Goal: Task Accomplishment & Management: Complete application form

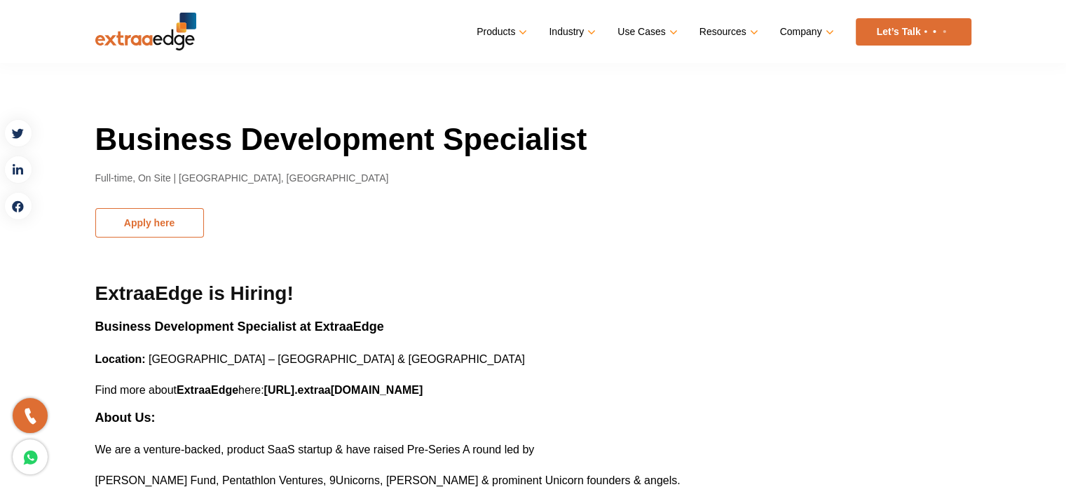
click at [157, 223] on button "Apply here" at bounding box center [149, 222] width 109 height 29
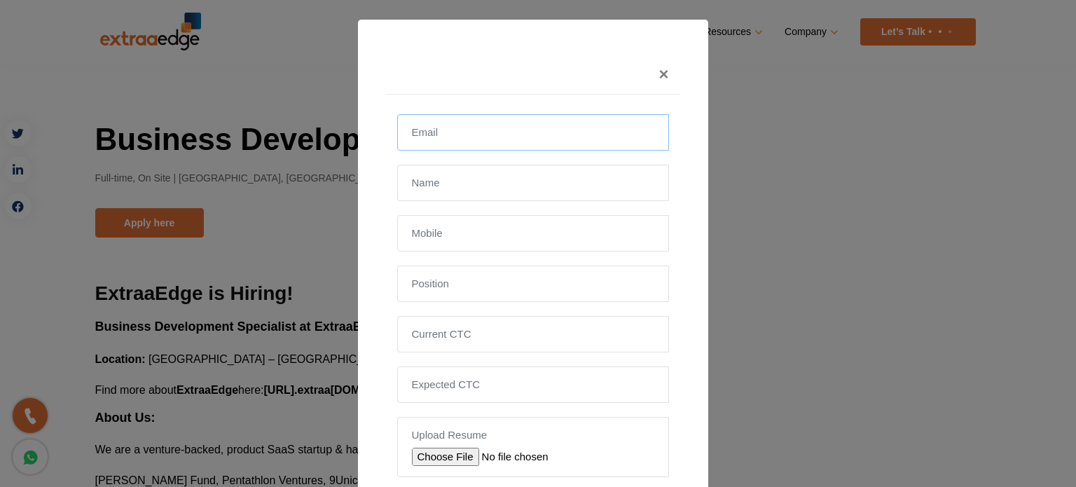
click at [423, 139] on input "email" at bounding box center [533, 132] width 272 height 36
type input "[PERSON_NAME][DOMAIN_NAME][EMAIL_ADDRESS][DOMAIN_NAME]"
click at [447, 183] on input "text" at bounding box center [533, 183] width 272 height 36
type input "Prithivirajan"
click at [425, 228] on input "text" at bounding box center [533, 233] width 272 height 36
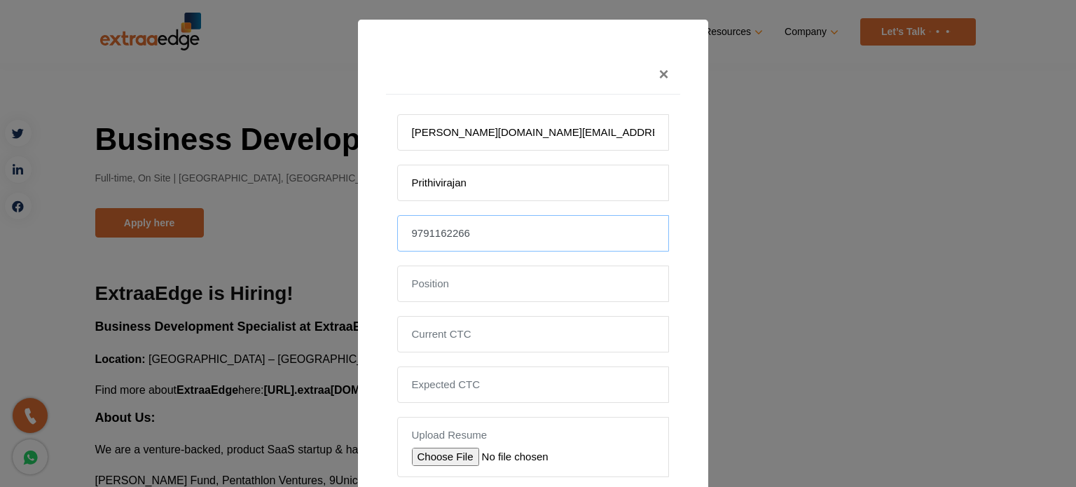
type input "9791162266"
click at [416, 277] on input "text" at bounding box center [533, 284] width 272 height 36
type input "Assistant manager"
click at [443, 333] on input "tel" at bounding box center [533, 334] width 272 height 36
type input "7.8 lakh"
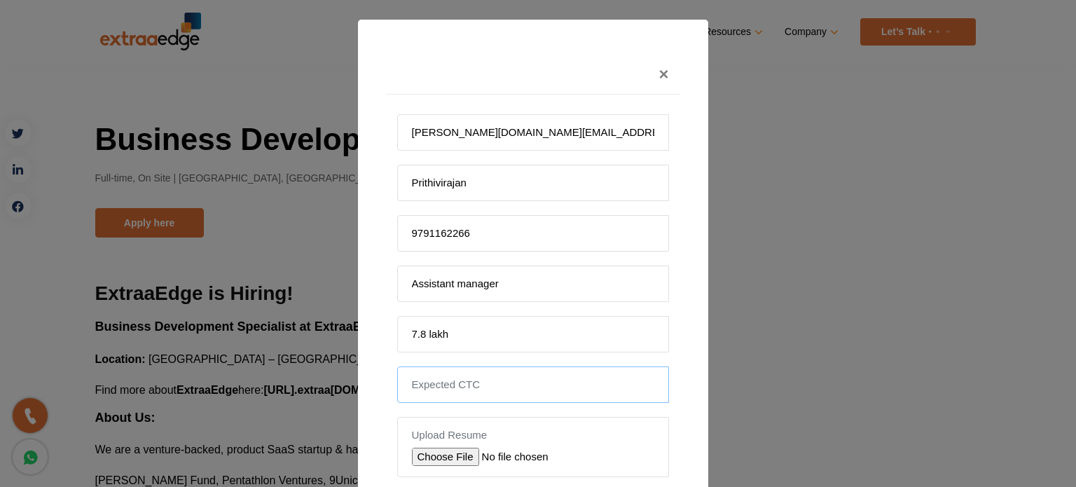
click at [406, 381] on input "tel" at bounding box center [533, 384] width 272 height 36
type input "9 lakh"
click at [444, 454] on input "file" at bounding box center [511, 457] width 199 height 18
type input "C:\fakepath\Prithvirajan - Resume 25.pdf"
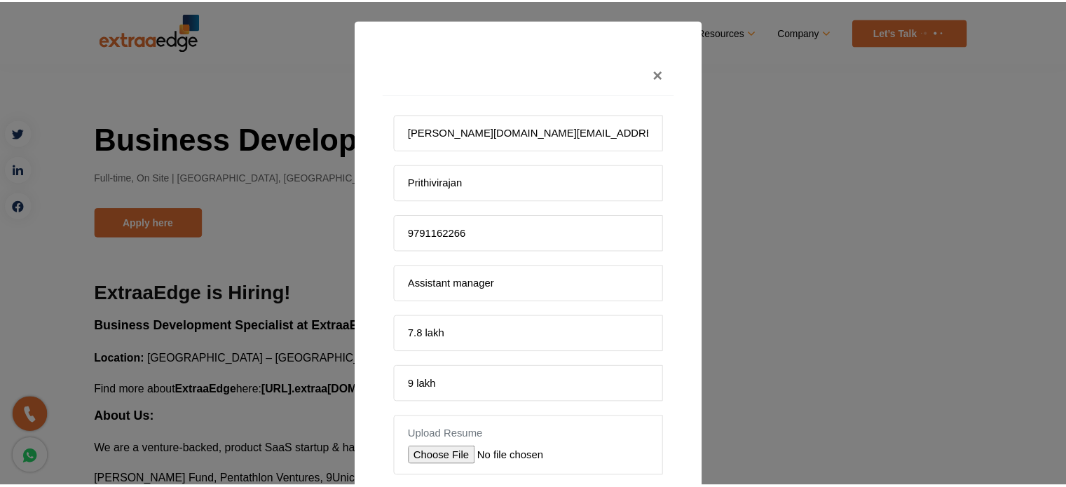
scroll to position [110, 0]
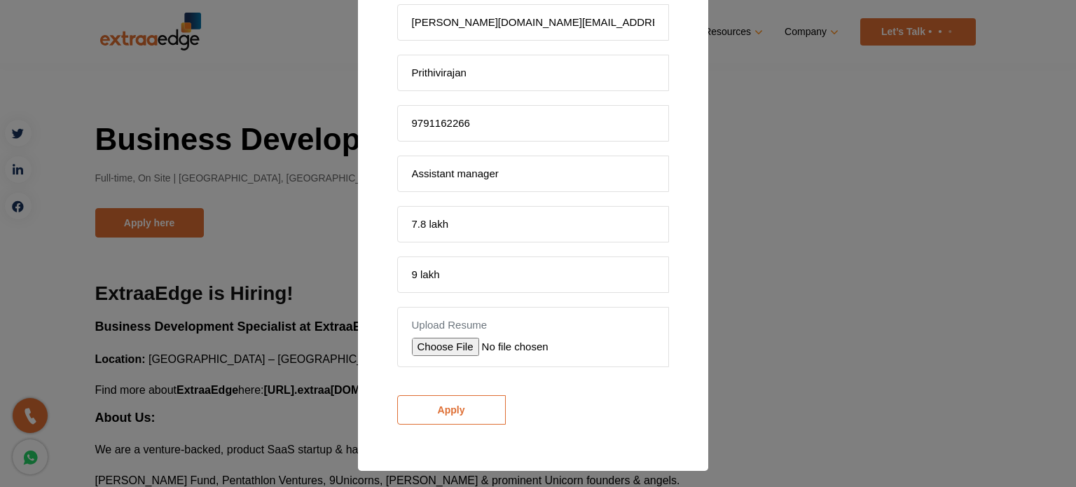
click at [460, 404] on input "Apply" at bounding box center [451, 409] width 109 height 29
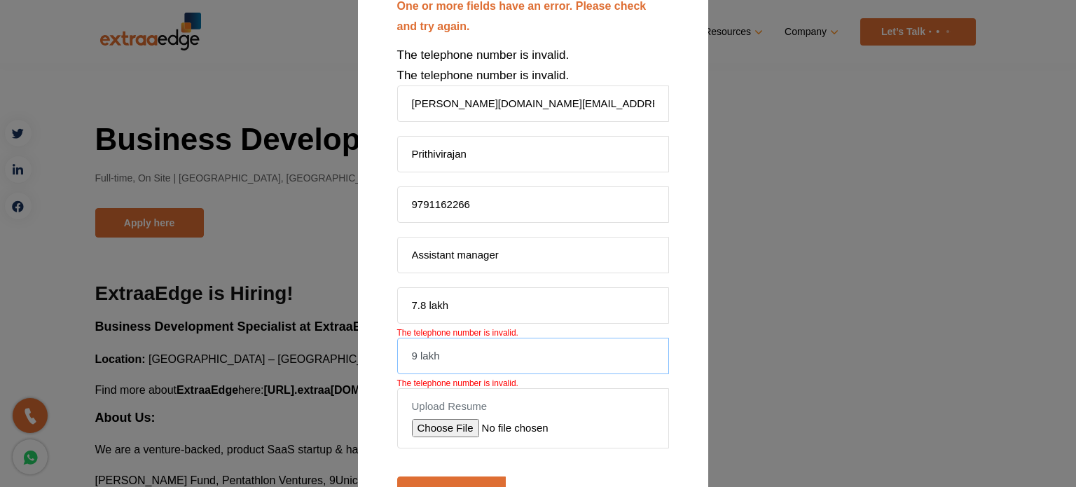
click at [452, 352] on input "9 lakh" at bounding box center [533, 356] width 272 height 36
type input "900000"
click at [441, 305] on input "7.8 lakh" at bounding box center [533, 305] width 272 height 36
type input "780000"
click at [436, 484] on input "Apply" at bounding box center [451, 490] width 109 height 29
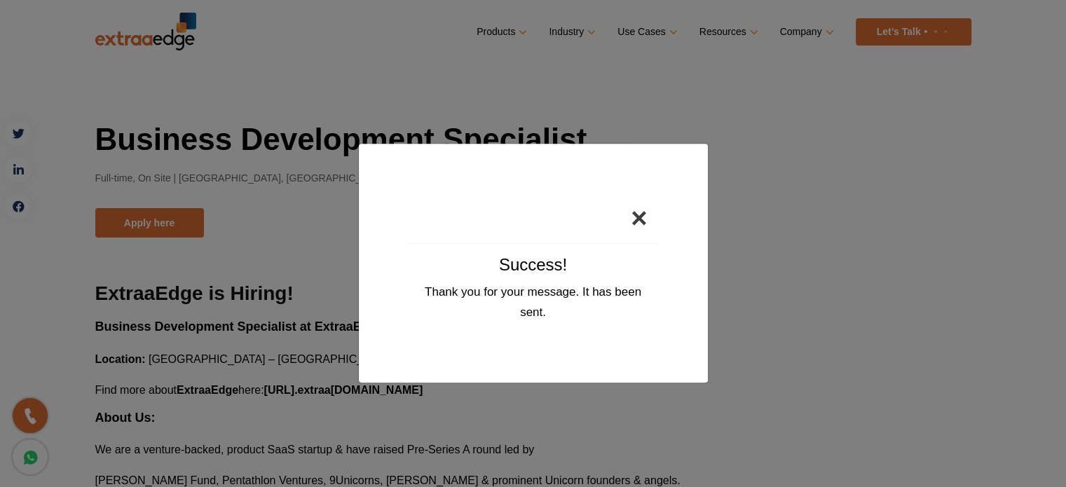
click at [638, 218] on button "×" at bounding box center [638, 218] width 39 height 50
